Goal: Information Seeking & Learning: Learn about a topic

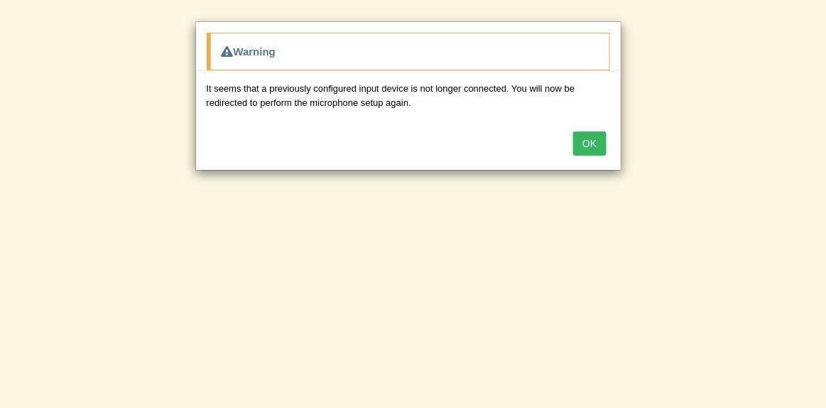
click at [584, 142] on button "OK" at bounding box center [589, 143] width 33 height 24
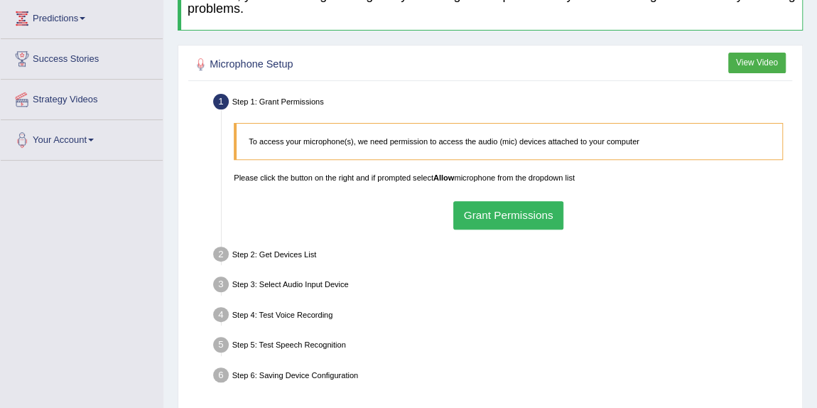
scroll to position [64, 0]
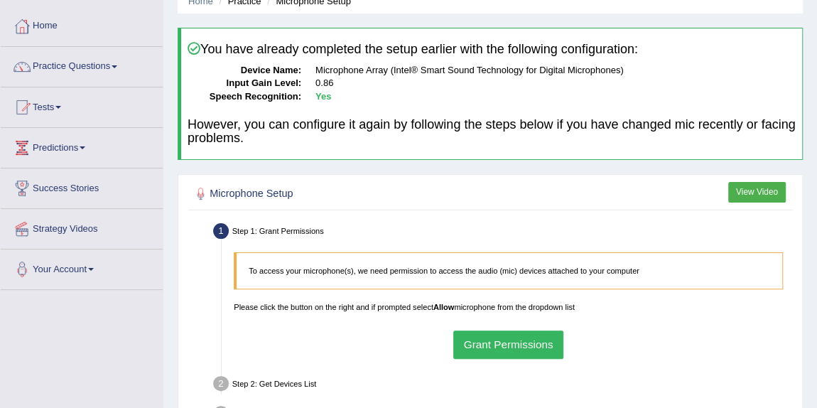
click at [513, 337] on button "Grant Permissions" at bounding box center [508, 344] width 110 height 28
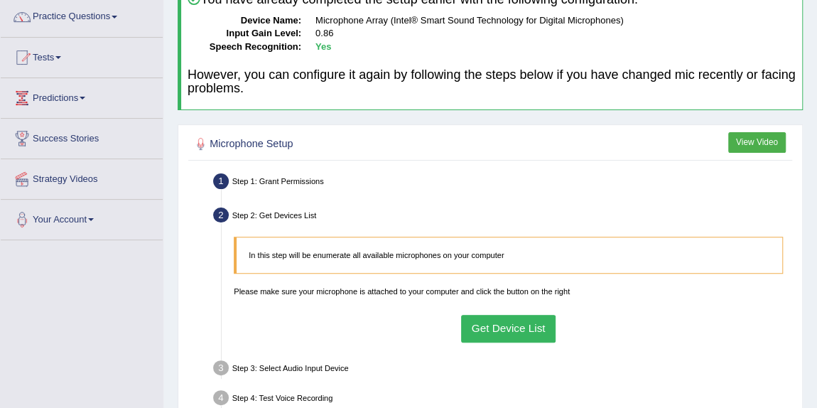
scroll to position [193, 0]
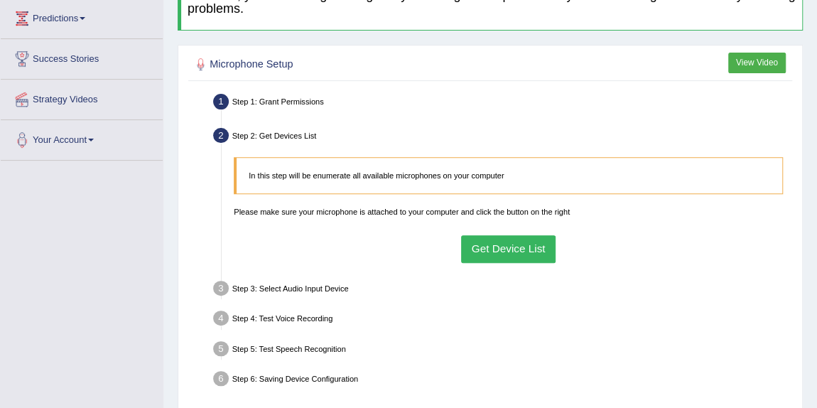
click at [516, 245] on button "Get Device List" at bounding box center [508, 249] width 94 height 28
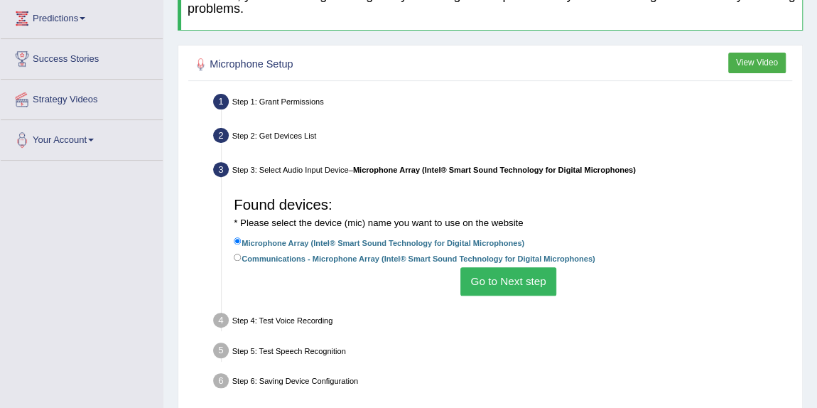
click at [499, 280] on button "Go to Next step" at bounding box center [508, 281] width 96 height 28
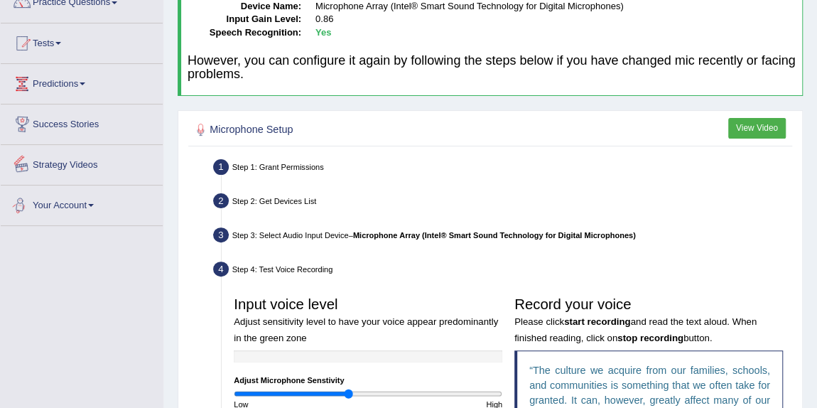
scroll to position [64, 0]
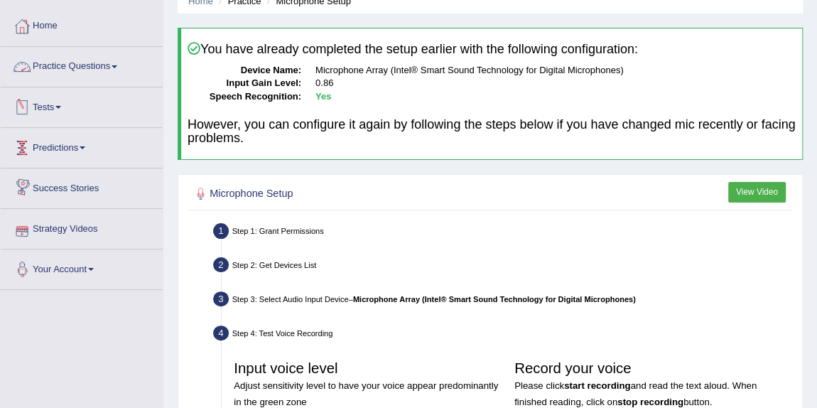
click at [107, 69] on link "Practice Questions" at bounding box center [82, 65] width 162 height 36
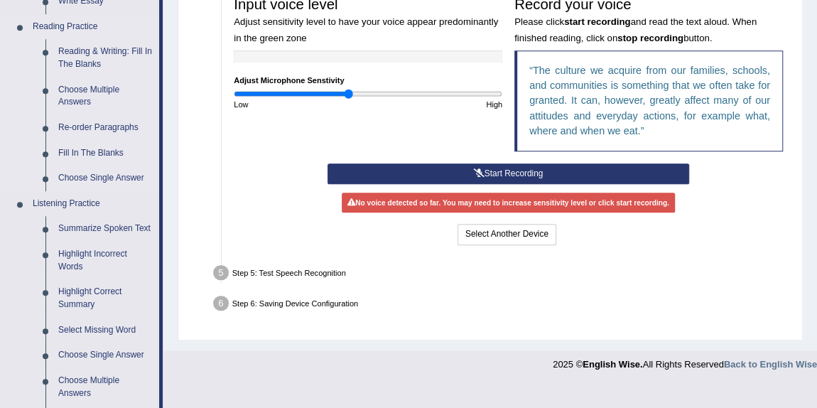
scroll to position [452, 0]
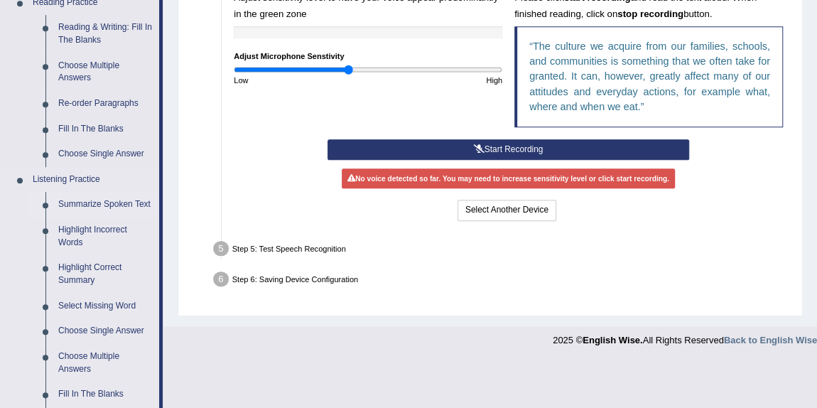
click at [99, 201] on link "Summarize Spoken Text" at bounding box center [105, 205] width 107 height 26
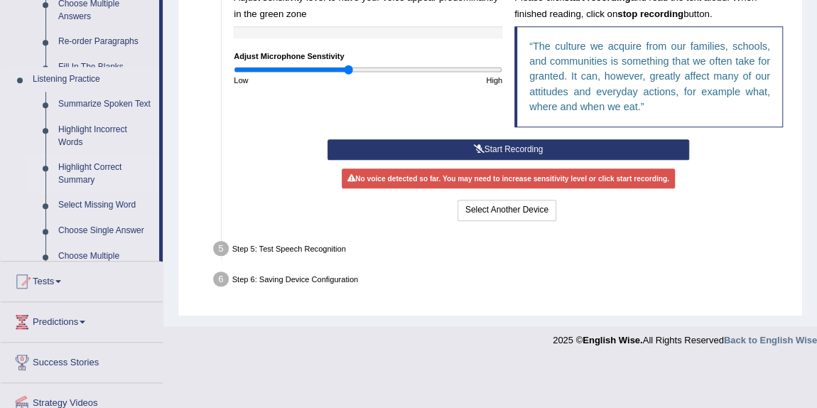
scroll to position [402, 0]
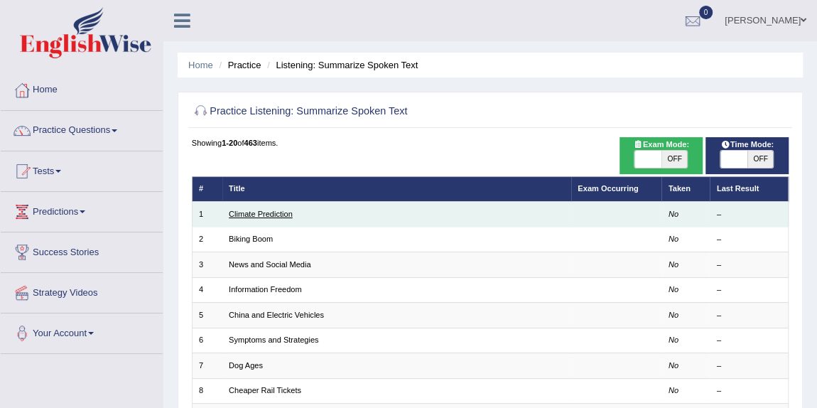
click at [246, 210] on link "Climate Prediction" at bounding box center [261, 214] width 64 height 9
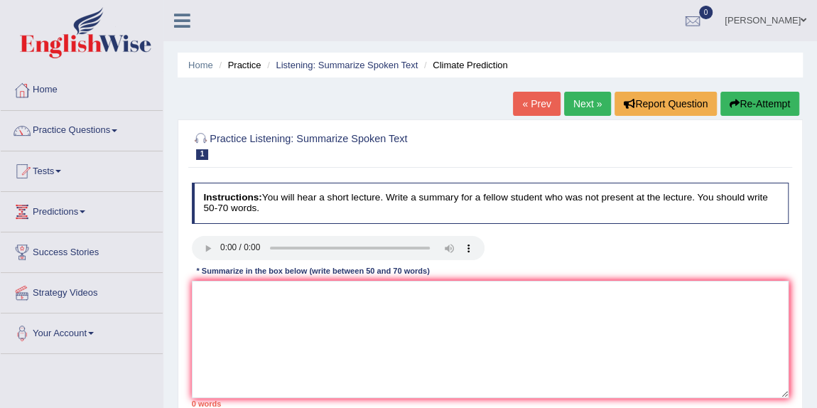
click at [584, 101] on link "Next »" at bounding box center [587, 104] width 47 height 24
click at [533, 97] on link "« Prev" at bounding box center [536, 104] width 47 height 24
click at [349, 320] on textarea at bounding box center [490, 339] width 597 height 117
click at [254, 291] on textarea "NNN play an nimportnat role in society." at bounding box center [490, 339] width 597 height 117
click at [282, 292] on textarea "NNN play an importnat role in society." at bounding box center [490, 339] width 597 height 117
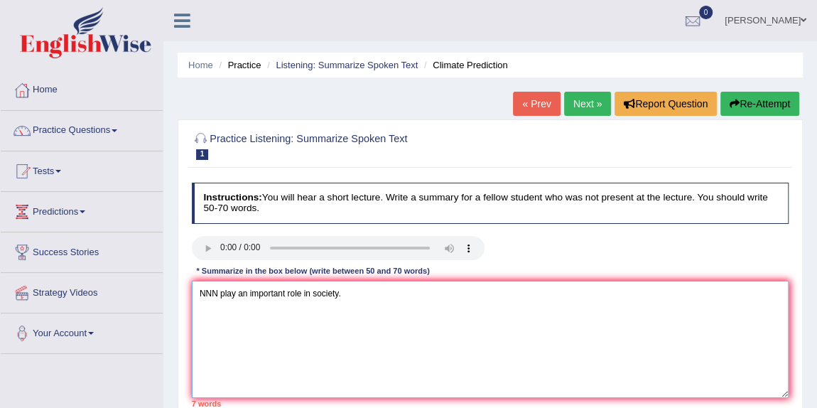
click at [390, 286] on textarea "NNN play an important role in society." at bounding box center [490, 339] width 597 height 117
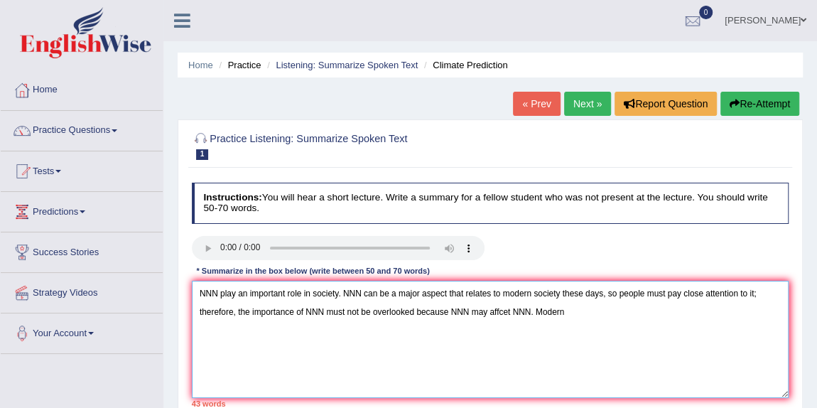
click at [591, 312] on textarea "NNN play an important role in society. NNN can be a major aspect that relates t…" at bounding box center [490, 339] width 597 height 117
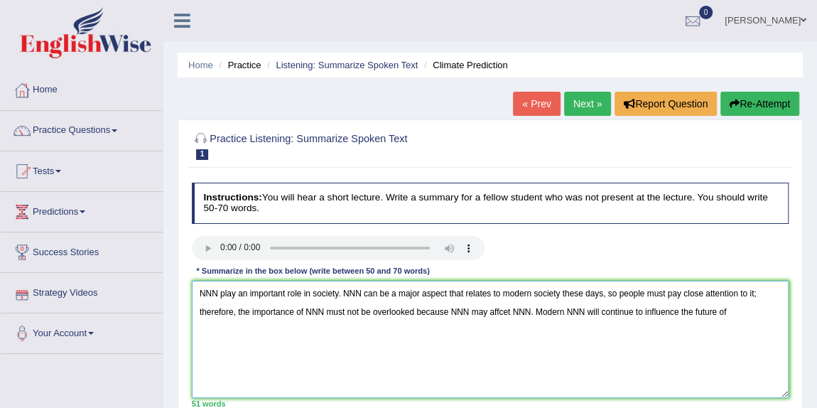
click at [214, 290] on textarea "NNN play an important role in society. NNN can be a major aspect that relates t…" at bounding box center [490, 339] width 597 height 117
click at [384, 290] on textarea "The energy play an important role in society. NNN can be a major aspect that re…" at bounding box center [490, 339] width 597 height 117
click at [398, 311] on textarea "The energy play an important role in society. Increase the fossil fuel can be a…" at bounding box center [490, 339] width 597 height 117
click at [582, 310] on textarea "The energy play an important role in society. Increase the fossil fuel can be a…" at bounding box center [490, 339] width 597 height 117
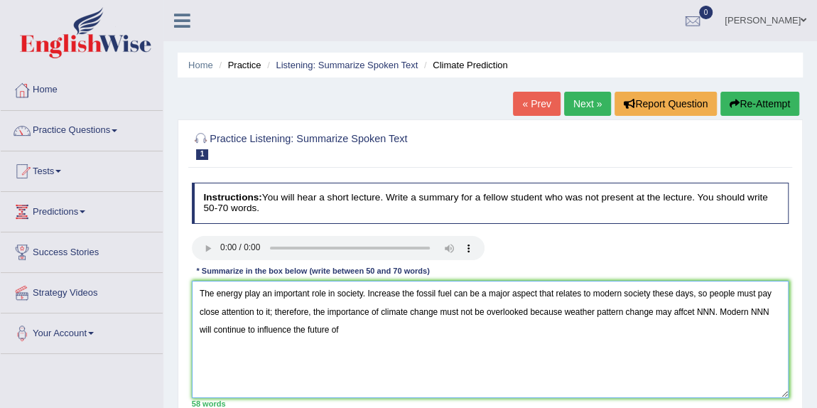
click at [714, 314] on textarea "The energy play an important role in society. Increase the fossil fuel can be a…" at bounding box center [490, 339] width 597 height 117
click at [248, 326] on textarea "The energy play an important role in society. Increase the fossil fuel can be a…" at bounding box center [490, 339] width 597 height 117
click at [433, 330] on textarea "The energy play an important role in society. Increase the fossil fuel can be a…" at bounding box center [490, 339] width 597 height 117
click at [756, 312] on textarea "The energy play an important role in society. Increase the fossil fuel can be a…" at bounding box center [490, 339] width 597 height 117
click at [439, 327] on textarea "The energy play an important role in society. Increase the fossil fuel can be a…" at bounding box center [490, 339] width 597 height 117
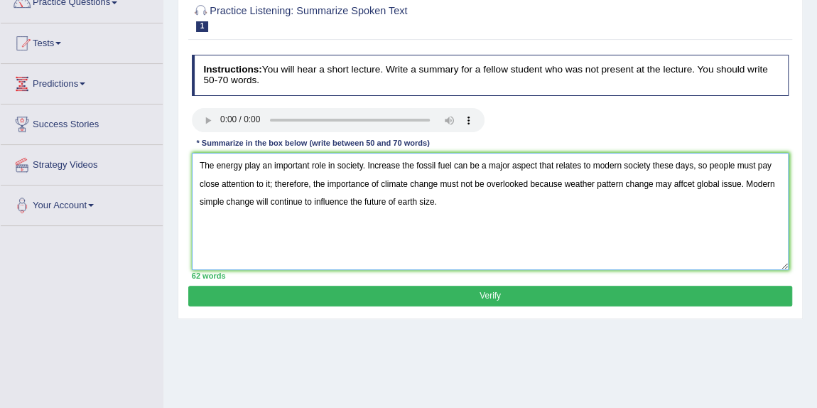
scroll to position [129, 0]
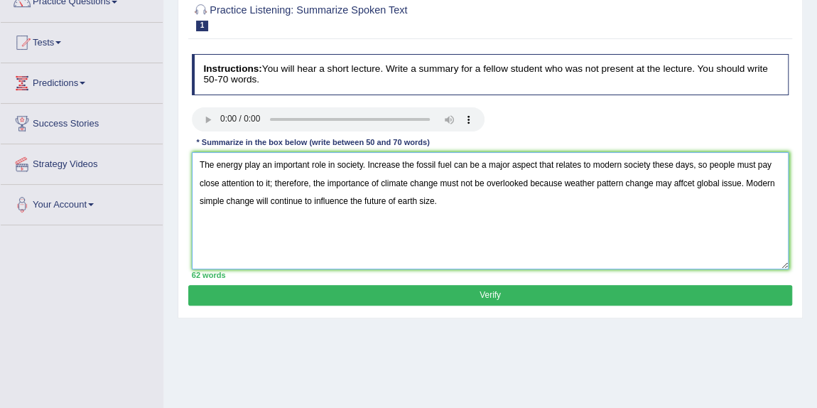
type textarea "The energy play an important role in society. Increase the fossil fuel can be a…"
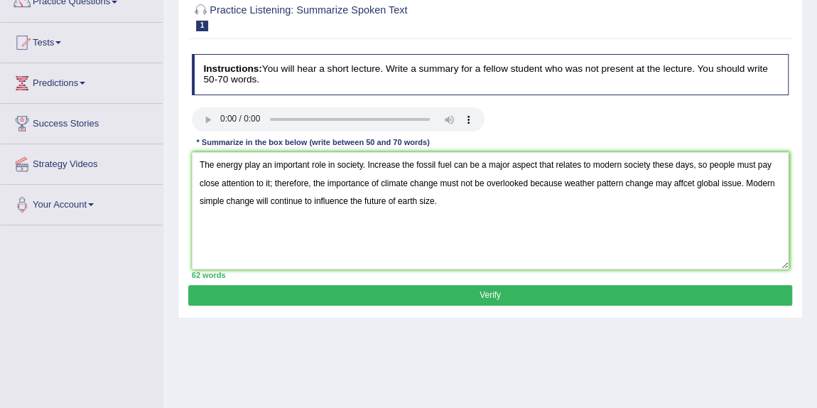
click at [486, 293] on button "Verify" at bounding box center [489, 295] width 603 height 21
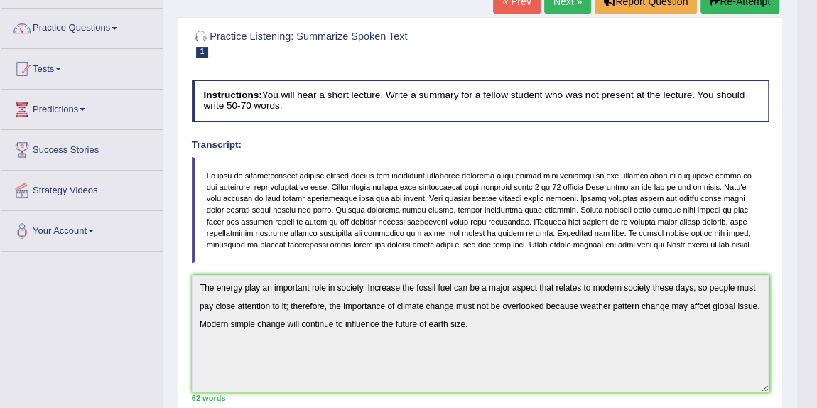
scroll to position [0, 0]
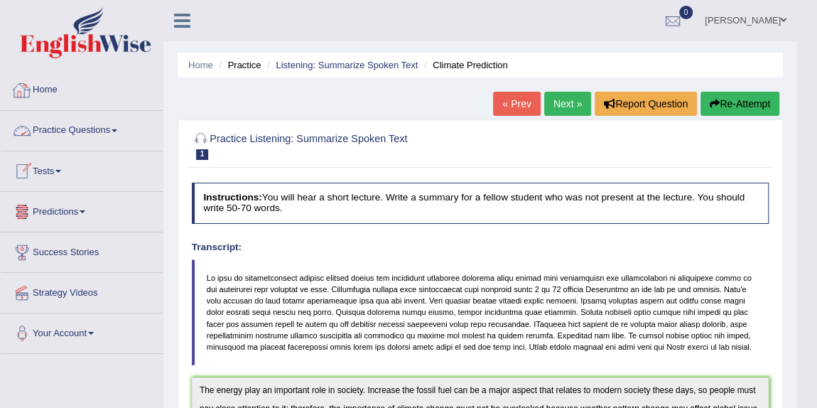
click at [57, 98] on link "Home" at bounding box center [82, 88] width 162 height 36
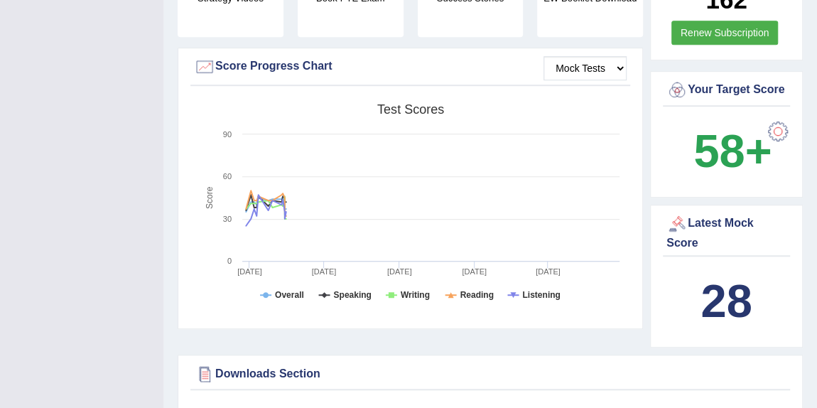
scroll to position [387, 0]
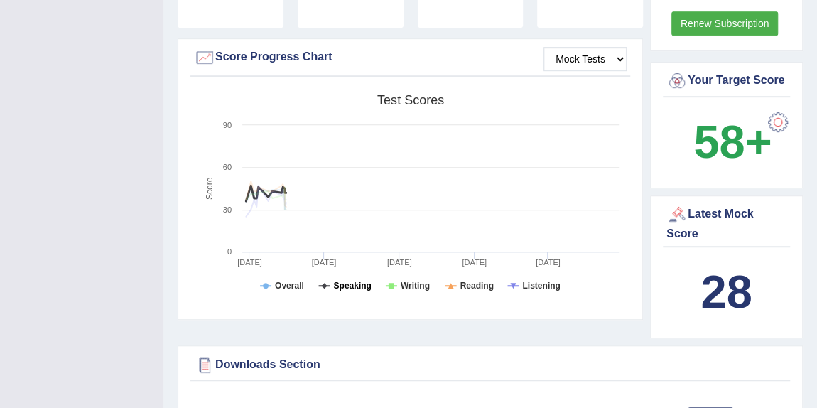
click at [352, 286] on tspan "Speaking" at bounding box center [352, 286] width 38 height 10
click at [415, 283] on tspan "Writing" at bounding box center [415, 286] width 29 height 10
click at [468, 283] on tspan "Reading" at bounding box center [476, 286] width 33 height 10
click at [542, 281] on tspan "Listening" at bounding box center [541, 286] width 38 height 10
click at [296, 284] on tspan "Overall" at bounding box center [289, 286] width 29 height 10
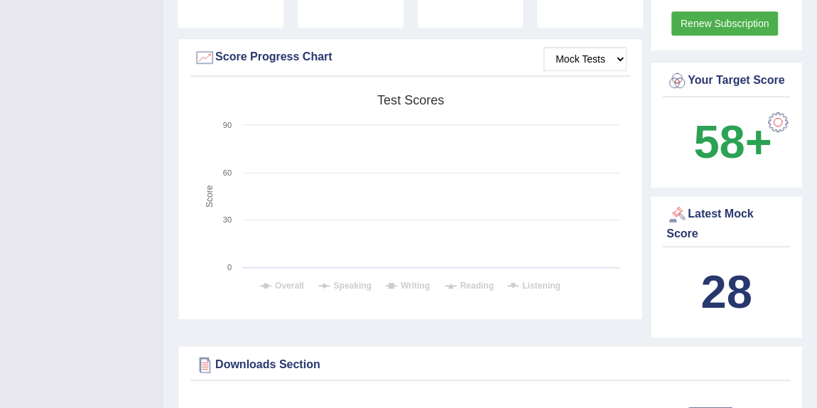
click at [285, 284] on tspan "Overall" at bounding box center [289, 286] width 29 height 10
click at [349, 276] on rect at bounding box center [410, 197] width 433 height 220
click at [349, 281] on tspan "Speaking" at bounding box center [352, 286] width 38 height 10
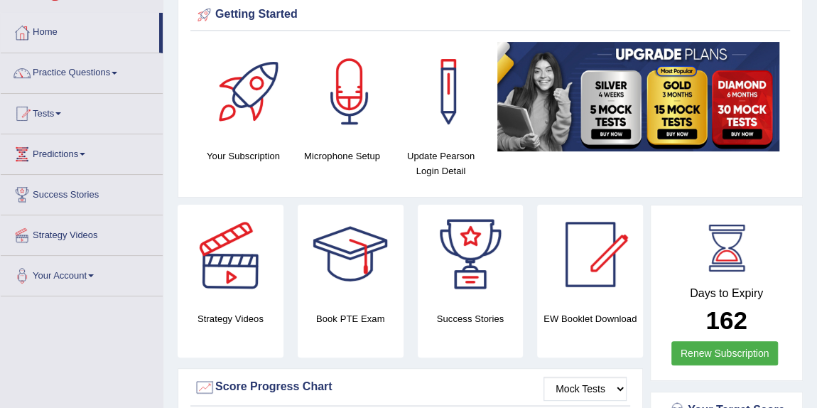
scroll to position [0, 0]
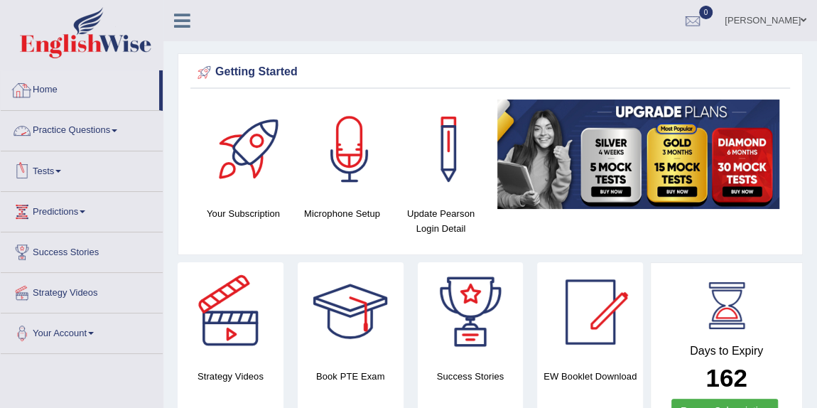
click at [48, 87] on link "Home" at bounding box center [80, 88] width 158 height 36
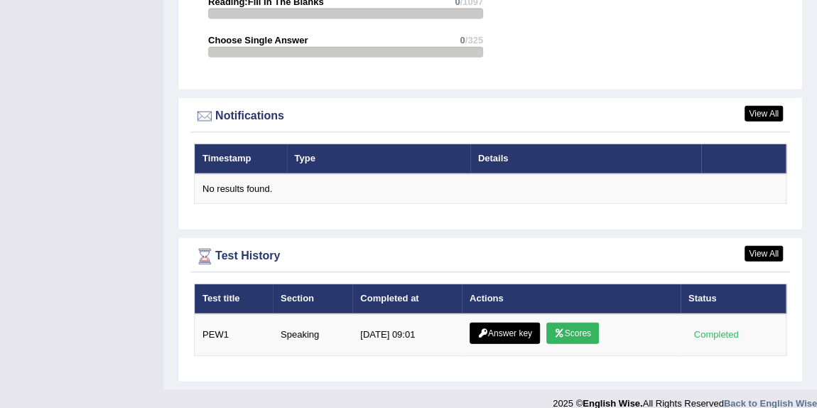
scroll to position [1675, 0]
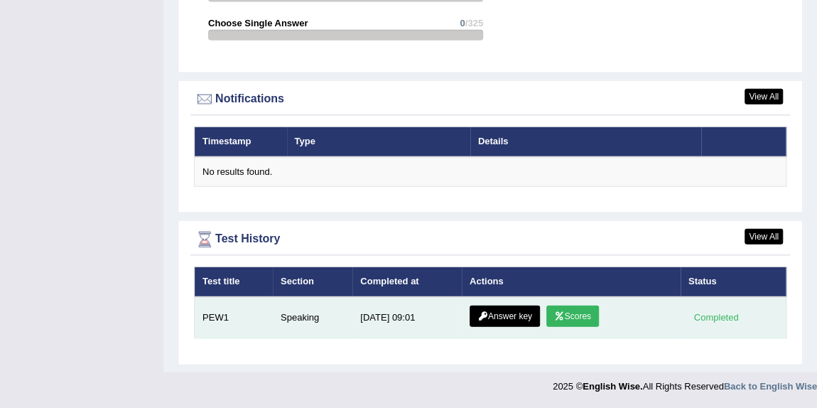
click at [575, 317] on link "Scores" at bounding box center [572, 315] width 53 height 21
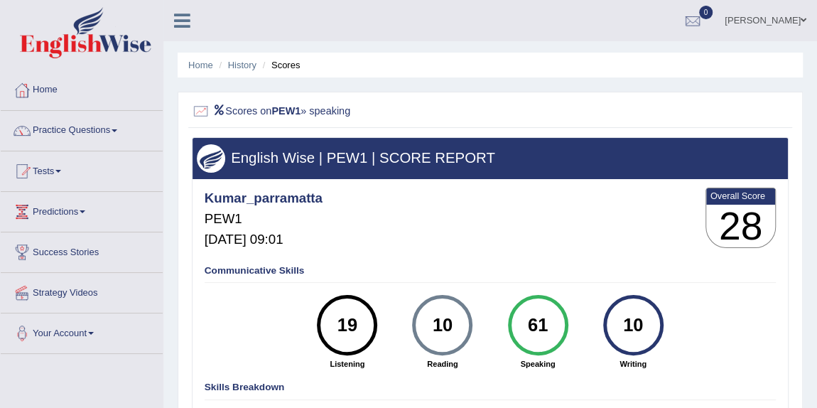
click at [293, 65] on li "Scores" at bounding box center [279, 64] width 41 height 13
click at [220, 107] on icon at bounding box center [218, 110] width 13 height 10
click at [229, 70] on li "History" at bounding box center [235, 64] width 41 height 13
click at [236, 65] on link "History" at bounding box center [242, 65] width 28 height 11
